Goal: Use online tool/utility

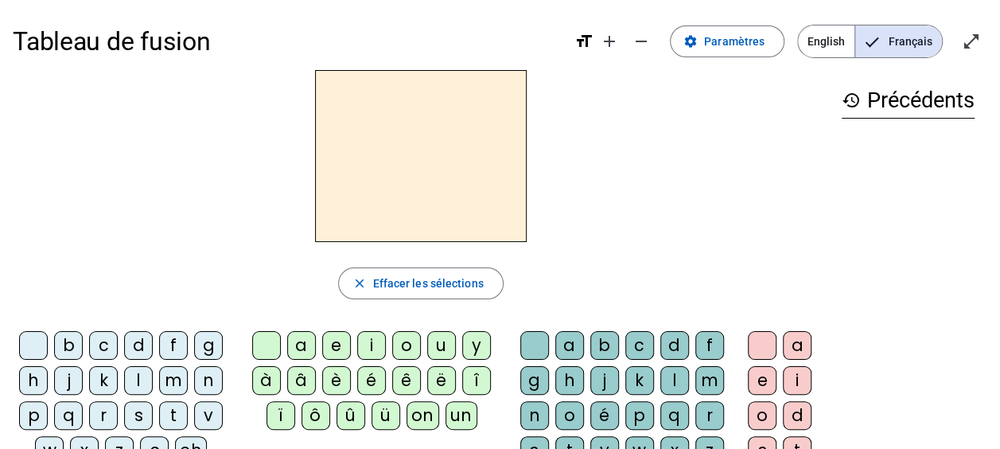
click at [164, 382] on div "m" at bounding box center [173, 380] width 29 height 29
click at [294, 341] on div "a" at bounding box center [301, 345] width 29 height 29
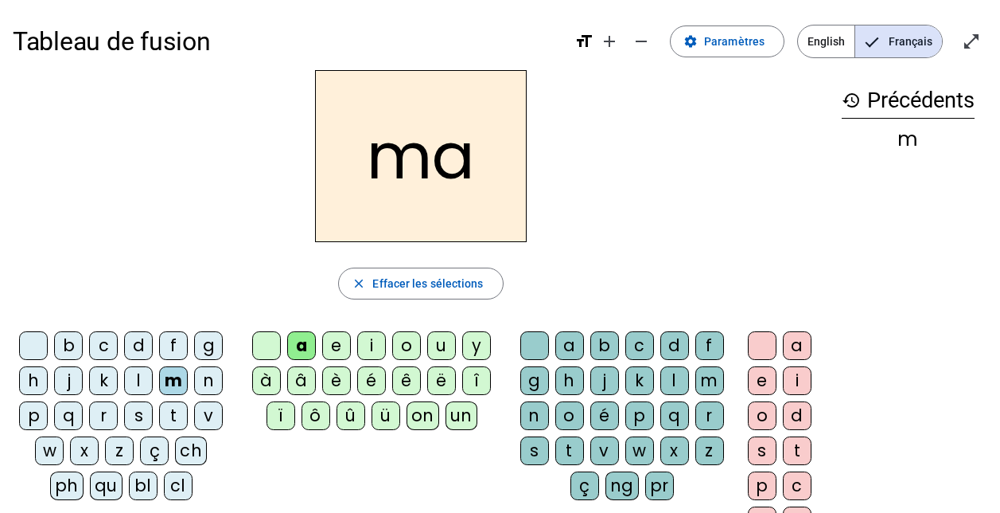
click at [170, 409] on div "t" at bounding box center [173, 415] width 29 height 29
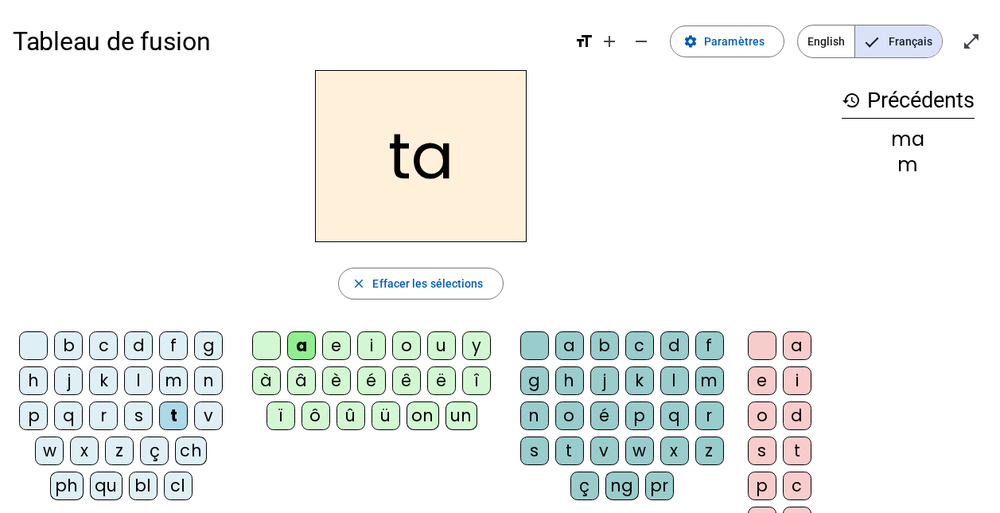
click at [138, 372] on div "l" at bounding box center [138, 380] width 29 height 29
click at [177, 417] on div "t" at bounding box center [173, 415] width 29 height 29
click at [136, 365] on letter-bubble "d" at bounding box center [141, 348] width 35 height 35
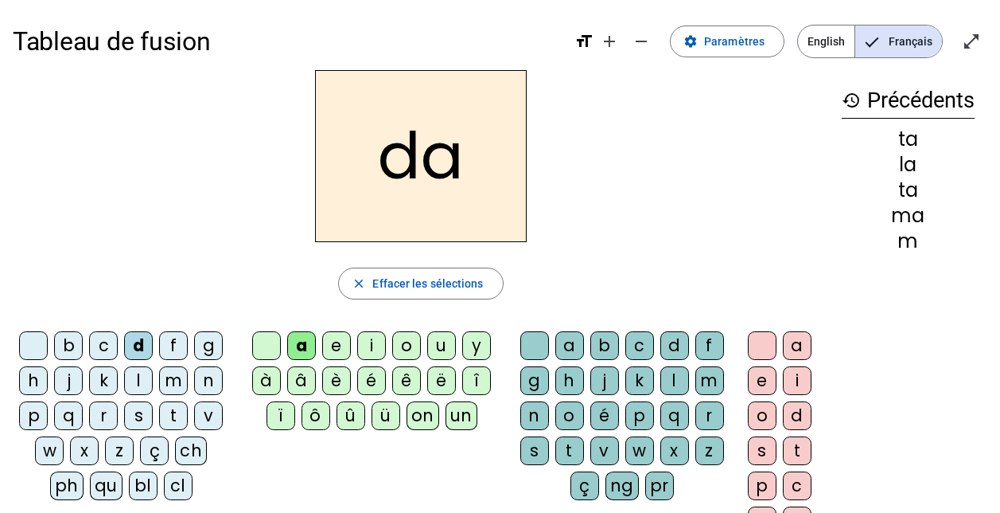
click at [135, 408] on div "s" at bounding box center [138, 415] width 29 height 29
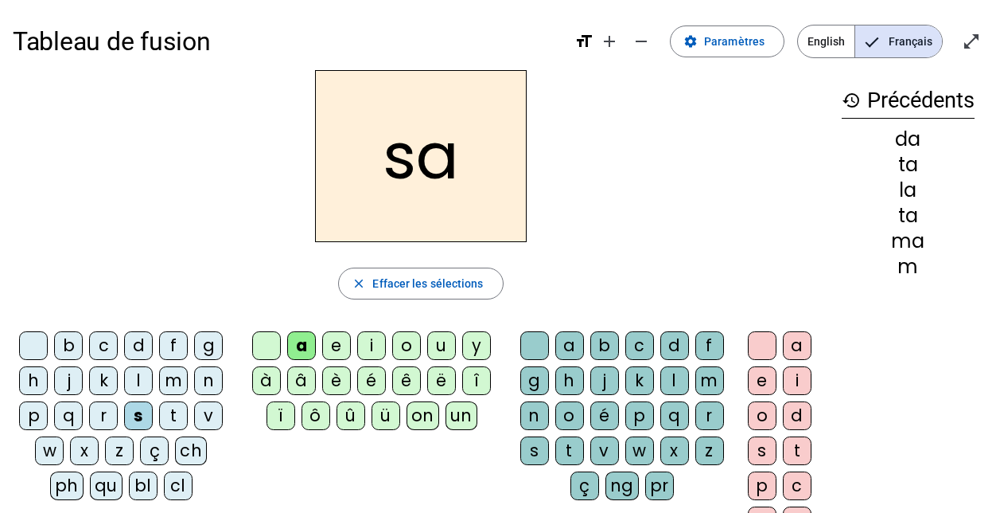
click at [661, 375] on div "l" at bounding box center [675, 380] width 29 height 29
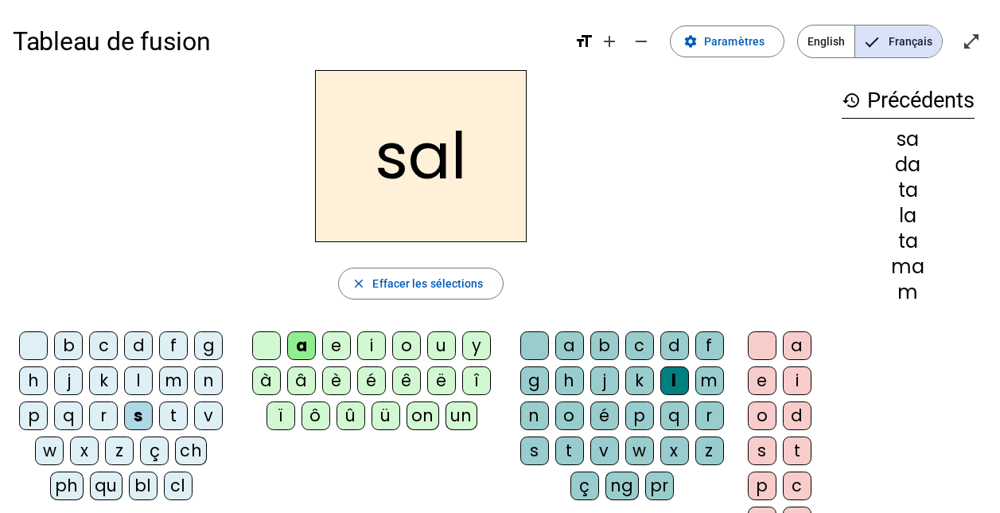
click at [77, 343] on div "b" at bounding box center [68, 345] width 29 height 29
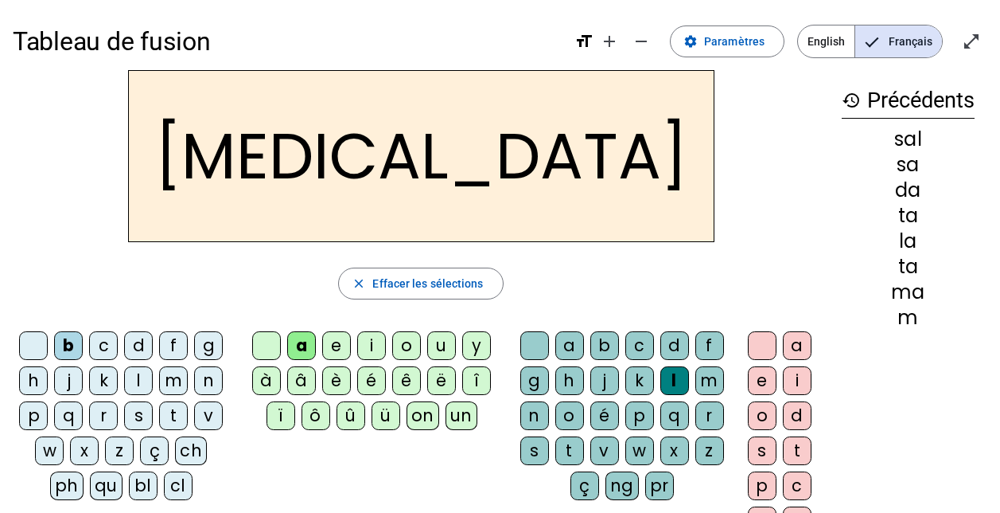
click at [170, 380] on div "m" at bounding box center [173, 380] width 29 height 29
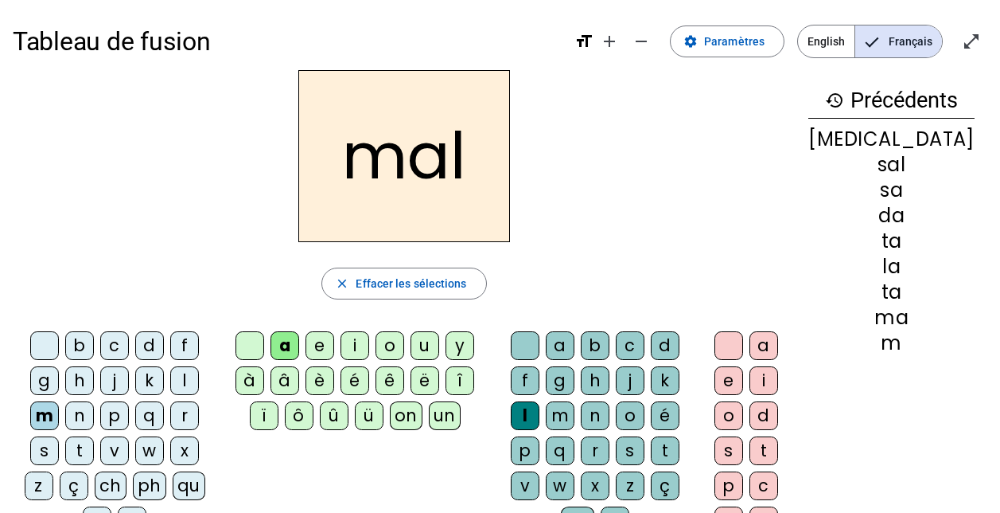
click at [369, 345] on div "i" at bounding box center [355, 345] width 29 height 29
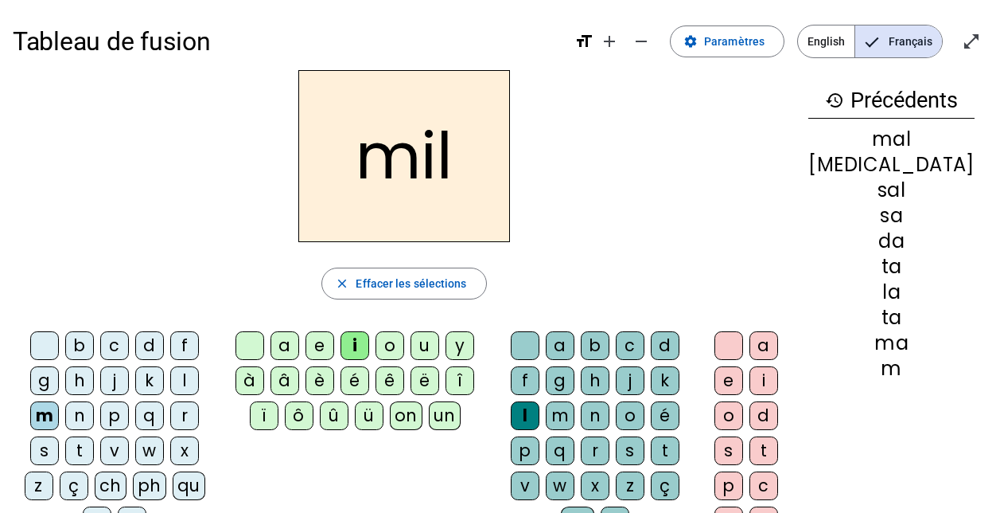
click at [59, 436] on div "s" at bounding box center [44, 450] width 29 height 29
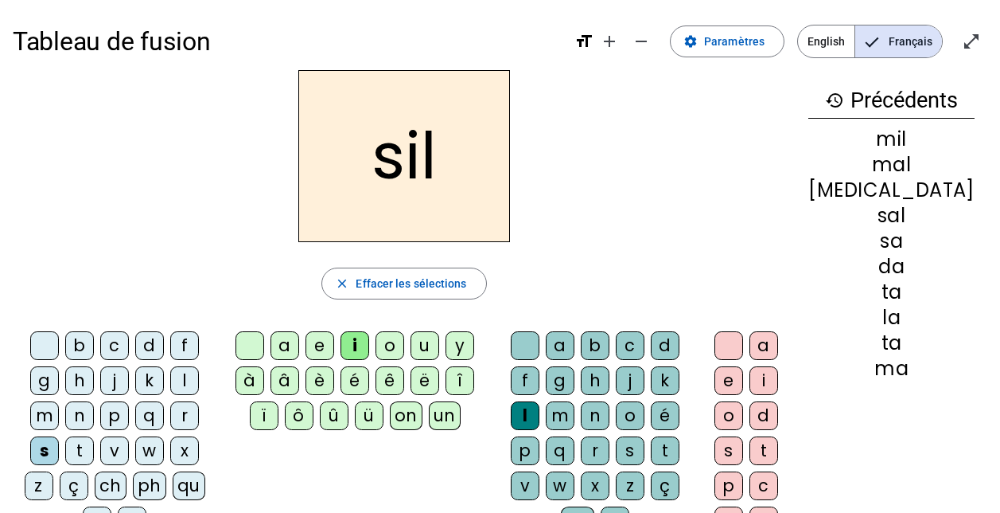
click at [530, 347] on div at bounding box center [525, 345] width 29 height 29
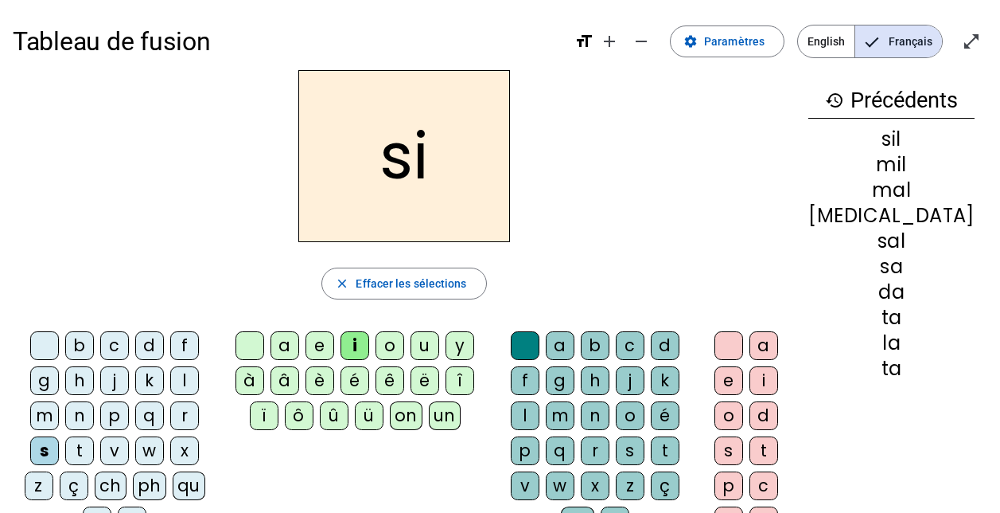
click at [334, 349] on div "e" at bounding box center [320, 345] width 29 height 29
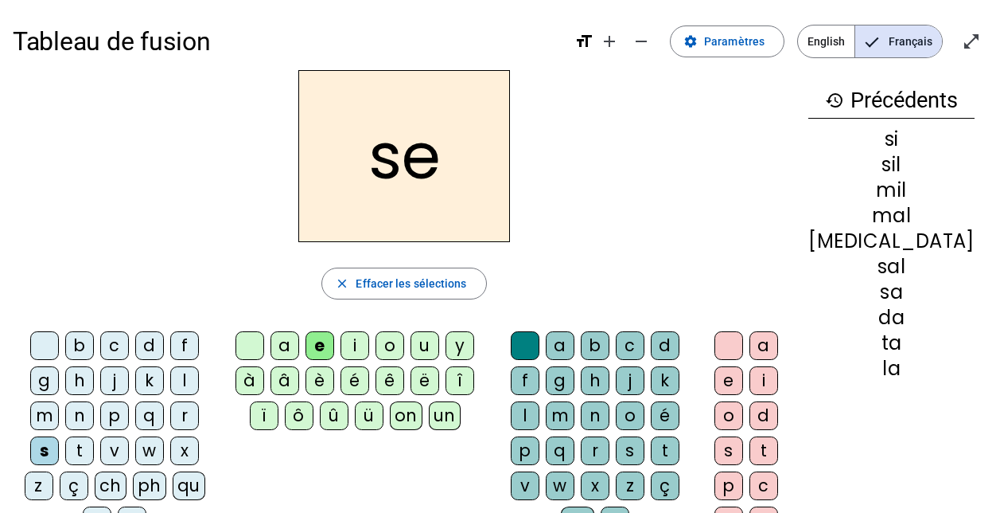
click at [439, 337] on div "u" at bounding box center [425, 345] width 29 height 29
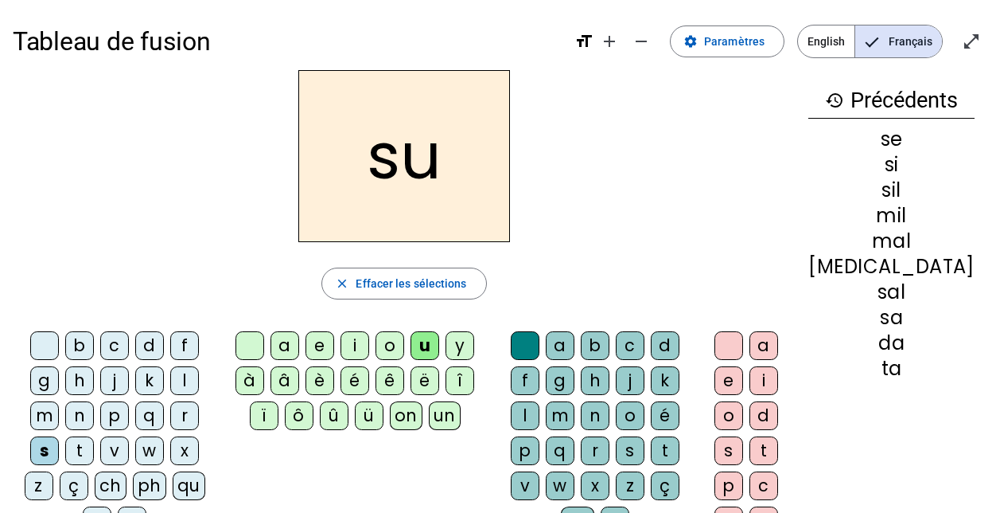
click at [610, 436] on div "r" at bounding box center [595, 450] width 29 height 29
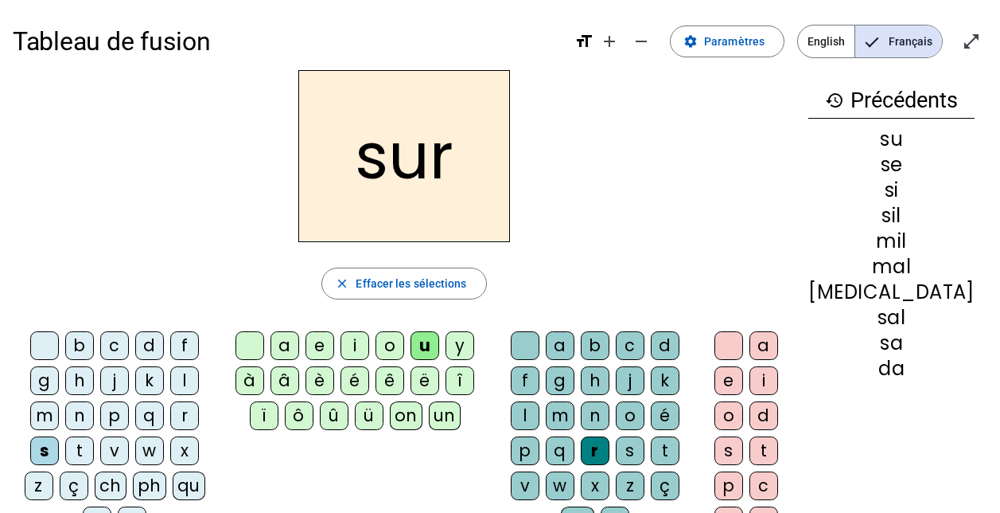
click at [59, 401] on div "m" at bounding box center [44, 415] width 29 height 29
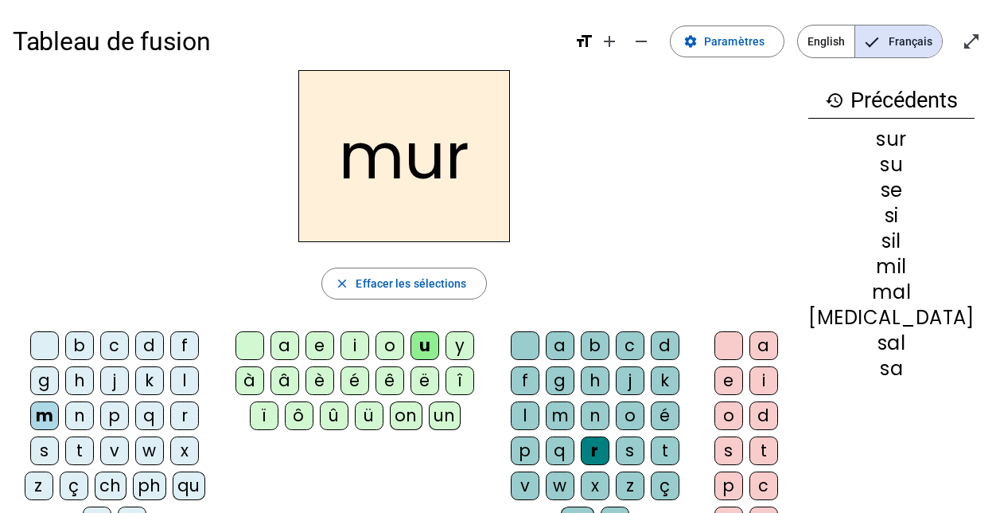
click at [135, 343] on div "d" at bounding box center [149, 345] width 29 height 29
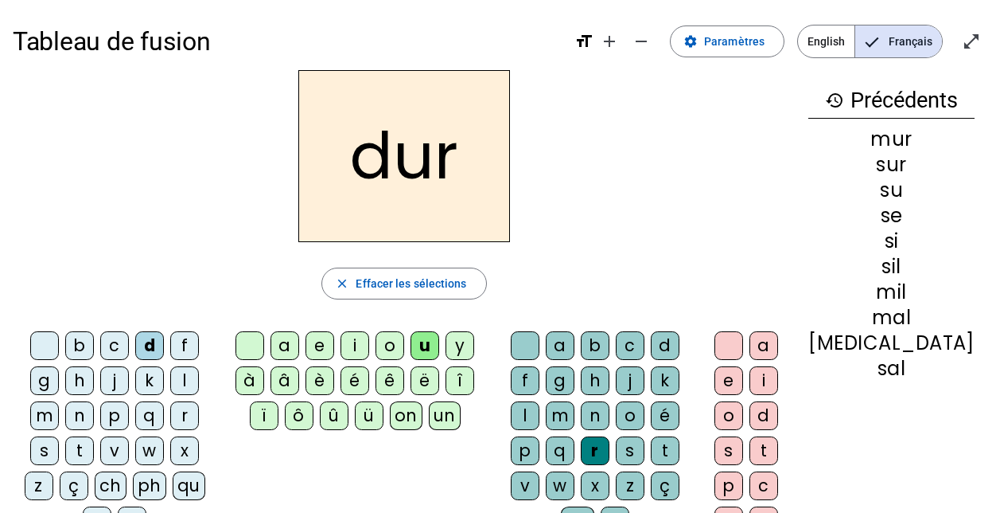
click at [534, 338] on div at bounding box center [525, 345] width 29 height 29
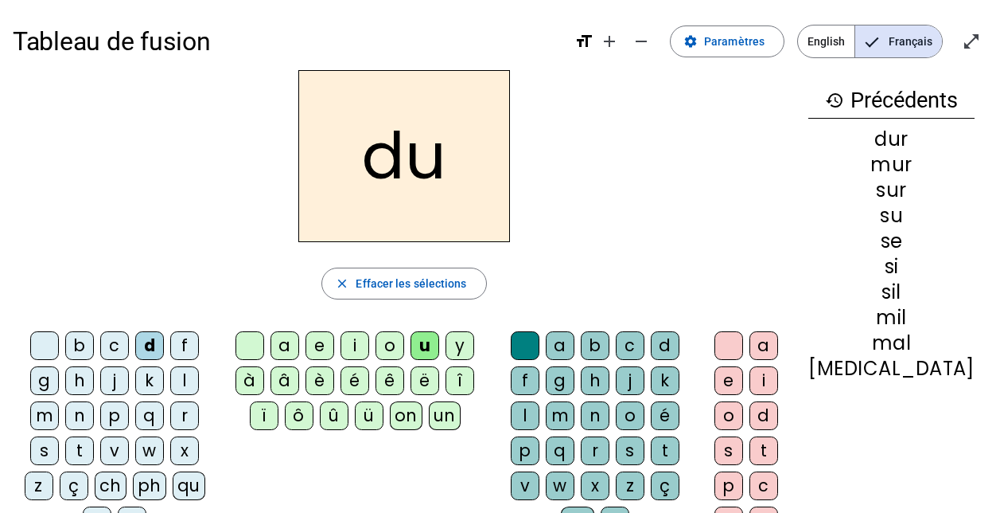
click at [65, 339] on div "b" at bounding box center [79, 345] width 29 height 29
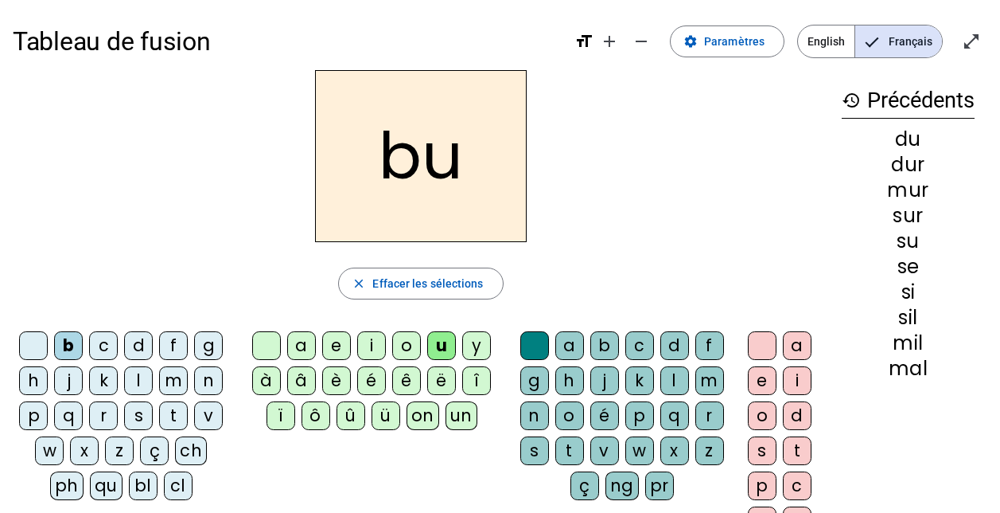
click at [210, 418] on div "v" at bounding box center [208, 415] width 29 height 29
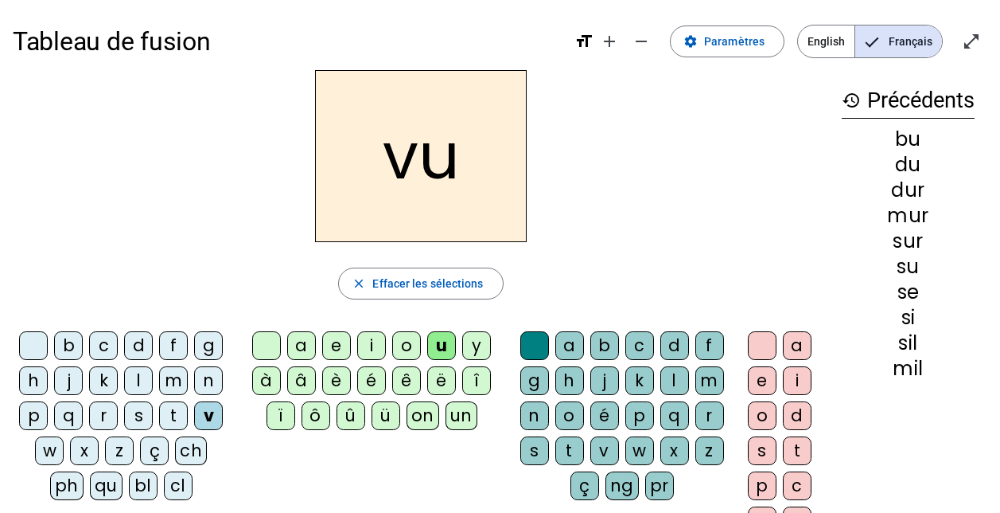
click at [178, 410] on div "t" at bounding box center [173, 415] width 29 height 29
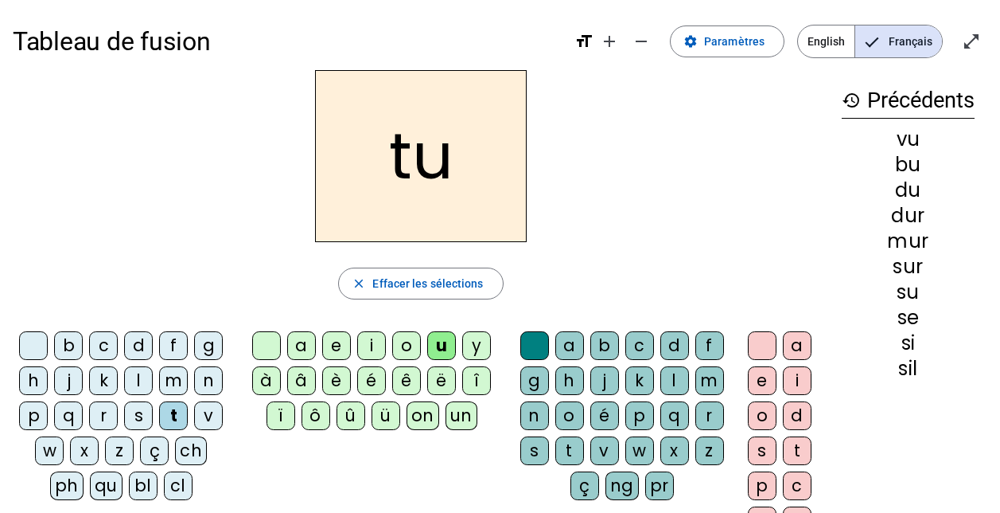
click at [333, 338] on div "e" at bounding box center [336, 345] width 29 height 29
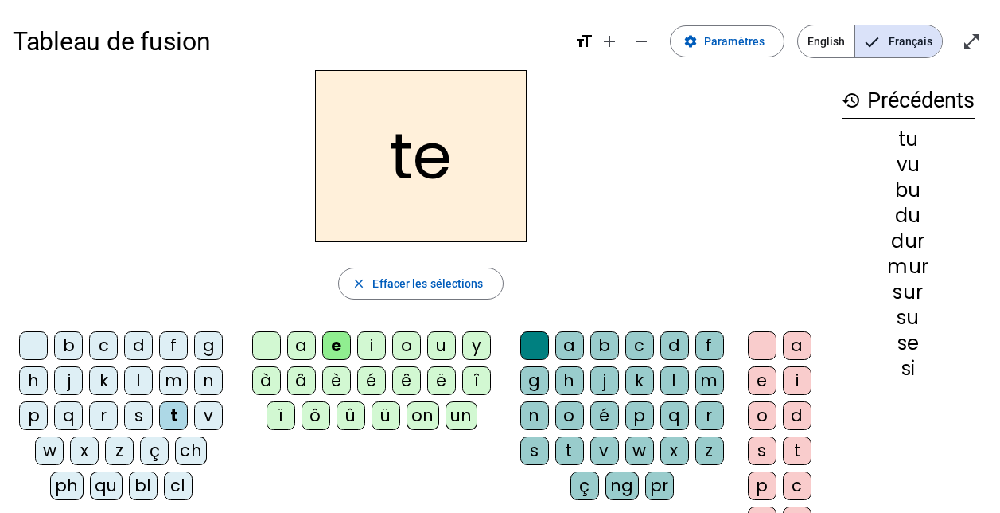
click at [134, 377] on div "l" at bounding box center [138, 380] width 29 height 29
